Goal: Navigation & Orientation: Find specific page/section

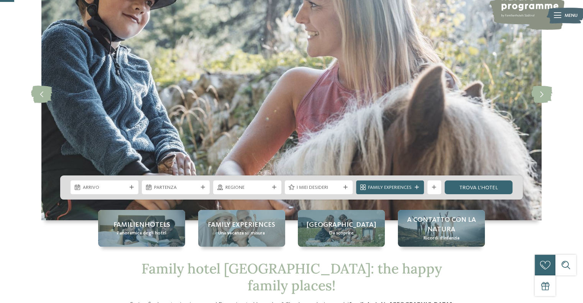
scroll to position [77, 0]
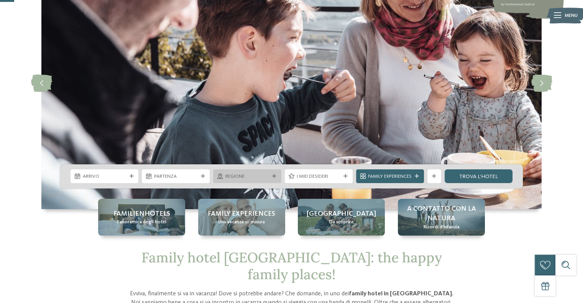
click at [260, 174] on span "Regione" at bounding box center [247, 176] width 44 height 7
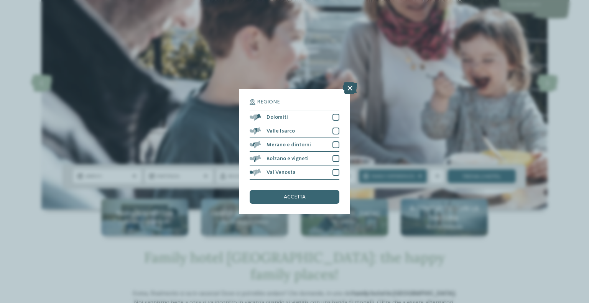
click at [347, 87] on icon at bounding box center [349, 88] width 15 height 12
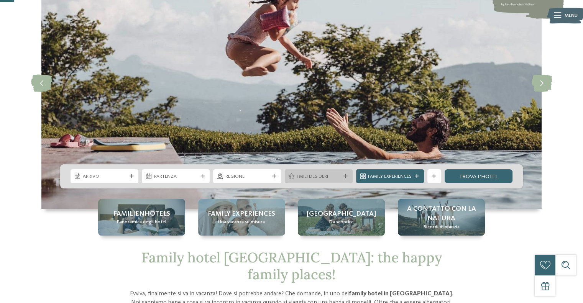
click at [332, 181] on div "I miei desideri" at bounding box center [319, 176] width 68 height 14
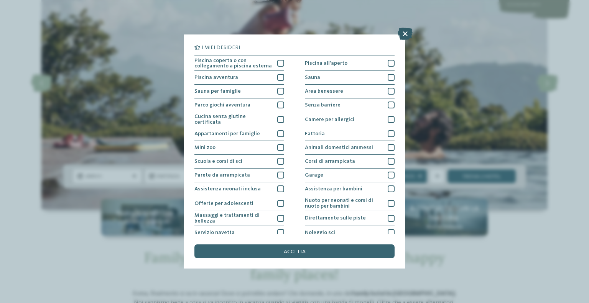
click at [406, 32] on icon at bounding box center [405, 34] width 15 height 12
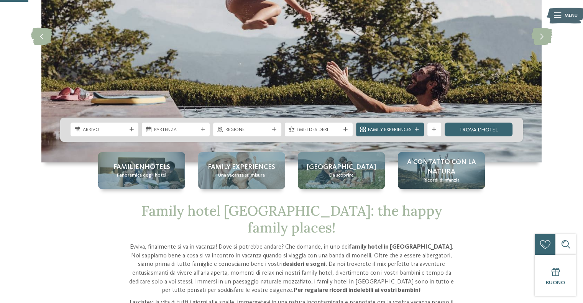
scroll to position [115, 0]
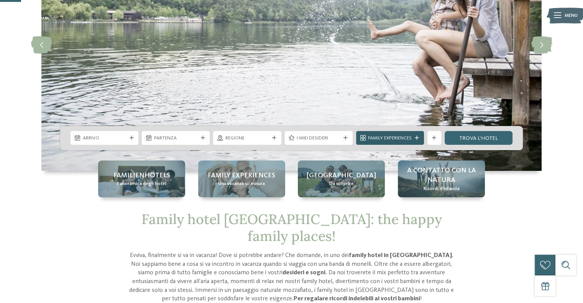
click at [386, 135] on span "Family Experiences" at bounding box center [390, 138] width 44 height 7
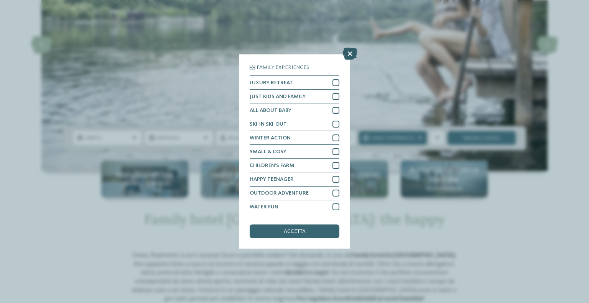
click at [350, 51] on icon at bounding box center [349, 54] width 15 height 12
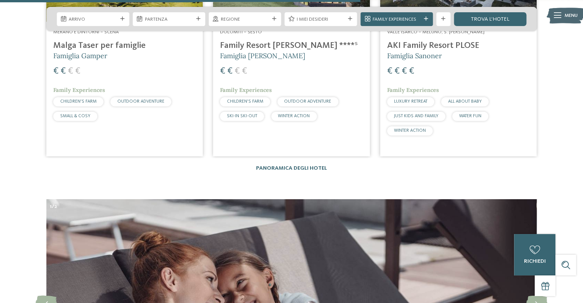
scroll to position [1955, 0]
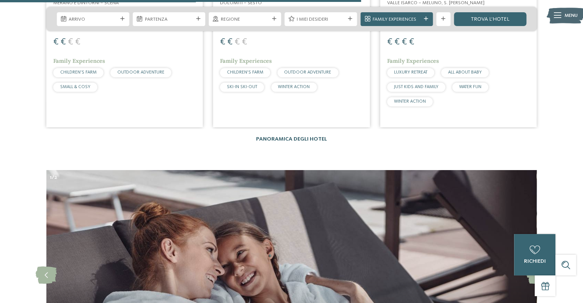
click at [307, 136] on link "Panoramica degli hotel" at bounding box center [291, 138] width 71 height 5
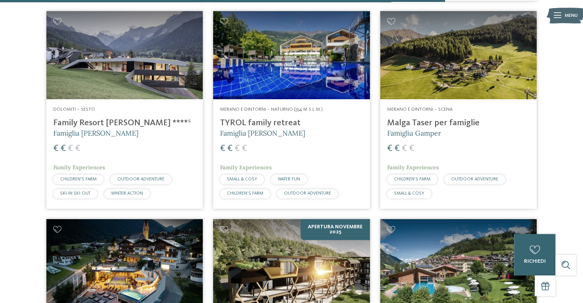
scroll to position [1764, 0]
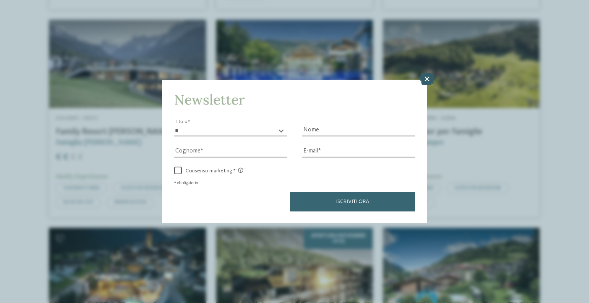
click at [427, 76] on icon at bounding box center [426, 79] width 15 height 12
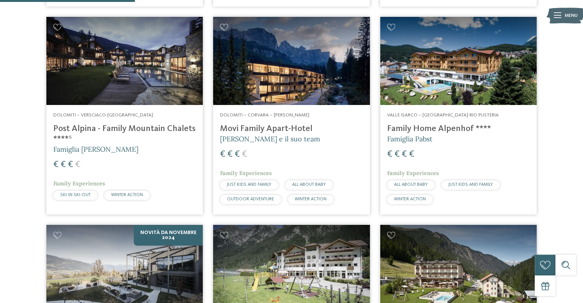
scroll to position [537, 0]
